Goal: Task Accomplishment & Management: Use online tool/utility

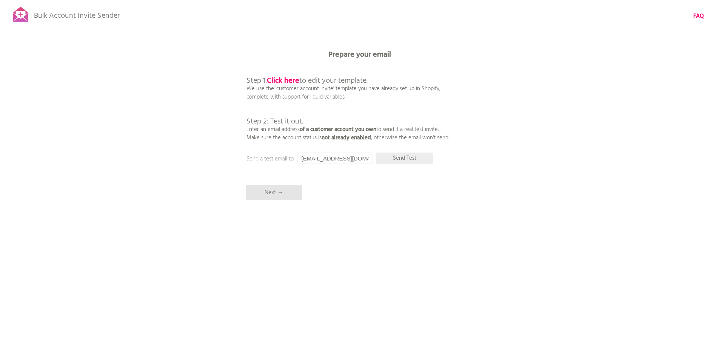
click at [409, 159] on p "Send Test" at bounding box center [405, 158] width 57 height 11
click at [273, 194] on p "Next →" at bounding box center [274, 192] width 57 height 15
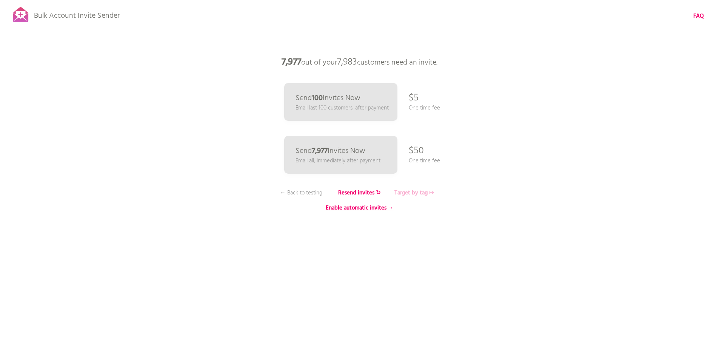
click at [422, 192] on b "Target by tag ↦" at bounding box center [415, 192] width 40 height 9
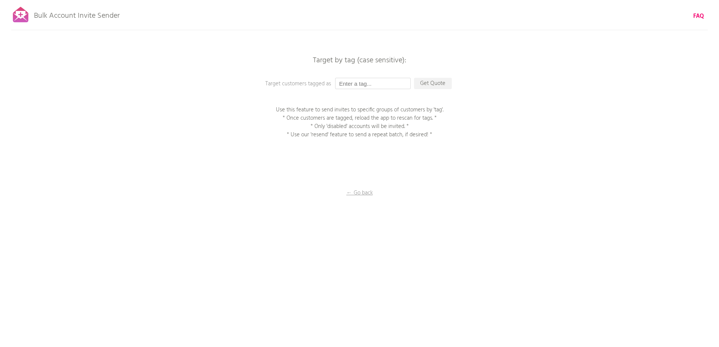
click at [367, 84] on input "text" at bounding box center [373, 83] width 76 height 11
type input "invite"
click at [431, 83] on p "Get Quote" at bounding box center [433, 83] width 38 height 11
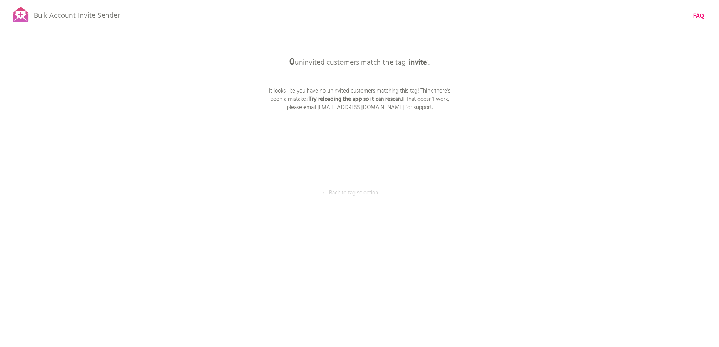
click at [352, 190] on p "← Back to tag selection" at bounding box center [350, 193] width 57 height 8
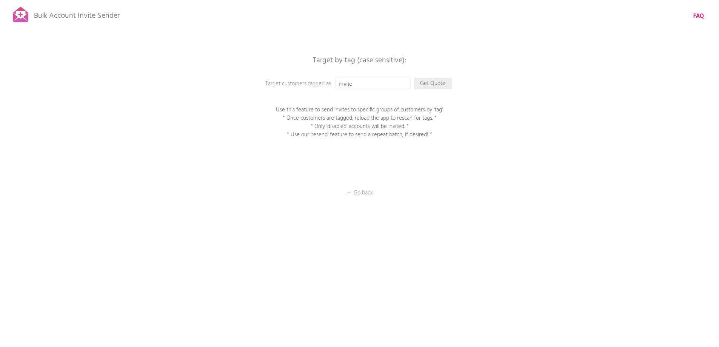
click at [447, 83] on p "Get Quote" at bounding box center [433, 83] width 38 height 11
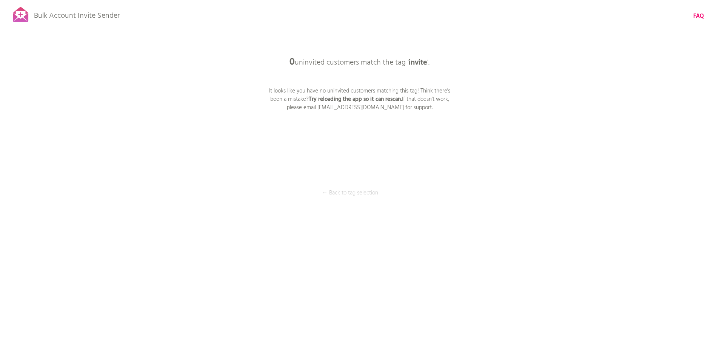
click at [349, 191] on p "← Back to tag selection" at bounding box center [350, 193] width 57 height 8
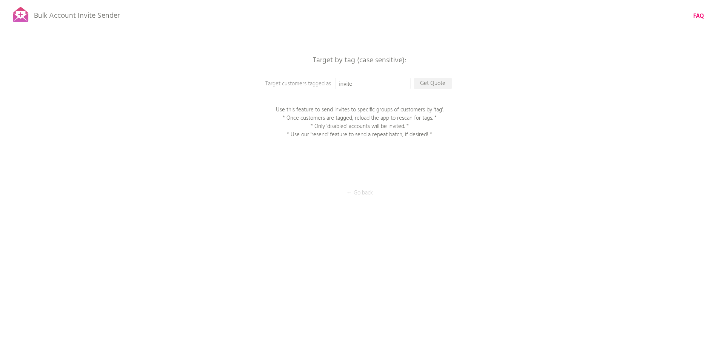
click at [363, 193] on p "← Go back" at bounding box center [360, 193] width 76 height 8
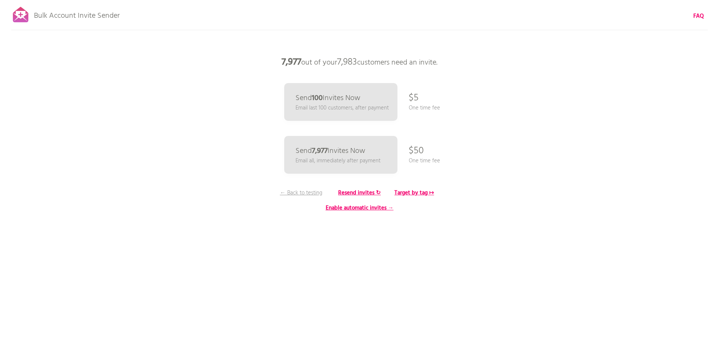
click at [456, 261] on div "Bulk Account Invite Sender FAQ Synced all customers! Pause sending (This can ta…" at bounding box center [359, 132] width 719 height 264
click at [423, 192] on b "Target by tag ↦" at bounding box center [415, 192] width 40 height 9
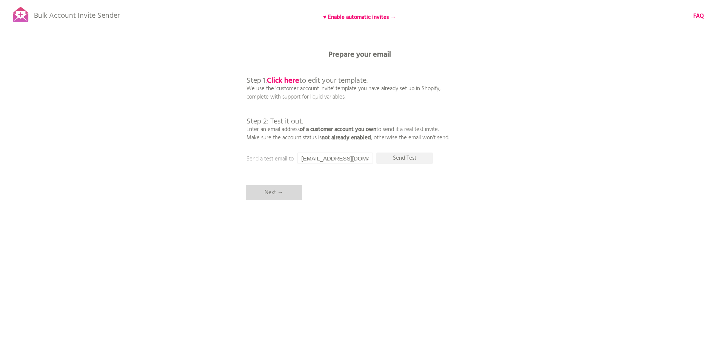
click at [277, 189] on p "Next →" at bounding box center [274, 192] width 57 height 15
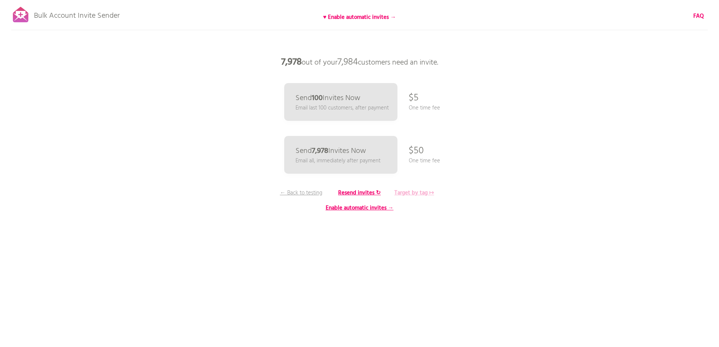
click at [412, 192] on b "Target by tag ↦" at bounding box center [415, 192] width 40 height 9
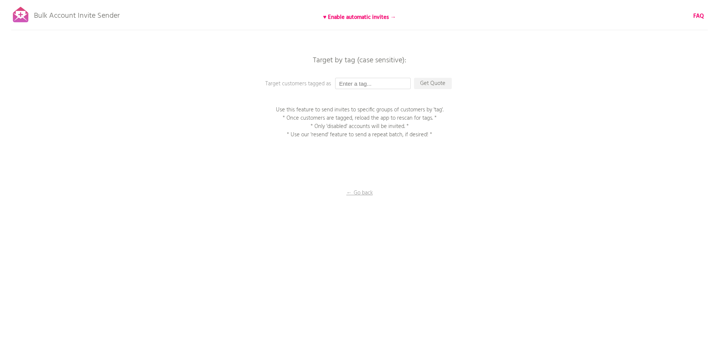
click at [353, 83] on input "text" at bounding box center [373, 83] width 76 height 11
type input "invite"
click at [432, 85] on p "Get Quote" at bounding box center [433, 83] width 38 height 11
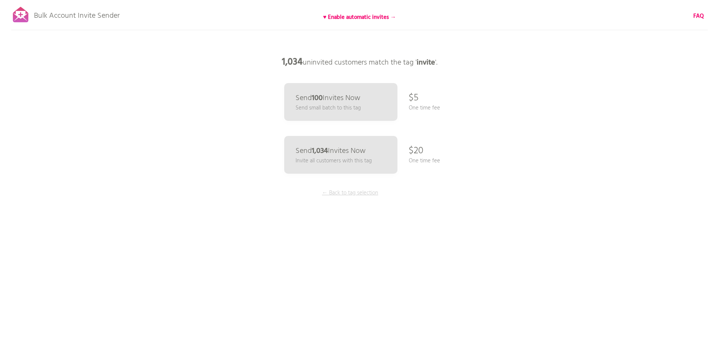
click at [349, 192] on p "← Back to tag selection" at bounding box center [350, 193] width 57 height 8
